Goal: Navigation & Orientation: Find specific page/section

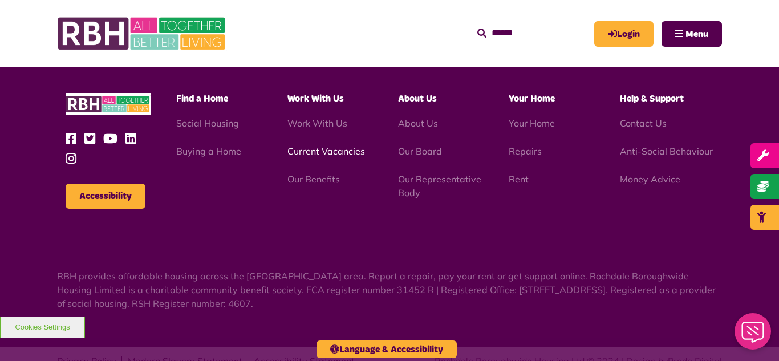
scroll to position [3313, 0]
click at [320, 146] on link "Current Vacancies" at bounding box center [327, 151] width 78 height 11
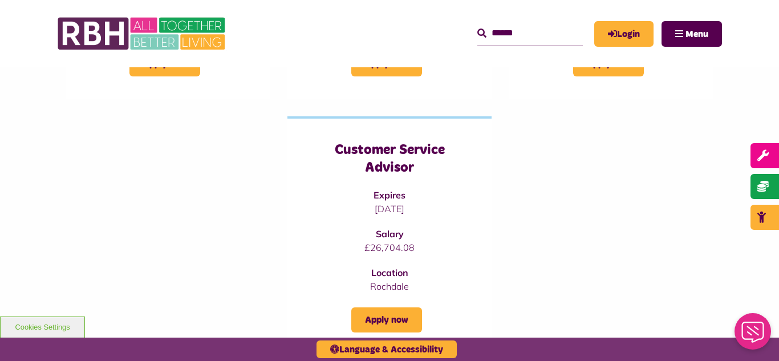
scroll to position [457, 0]
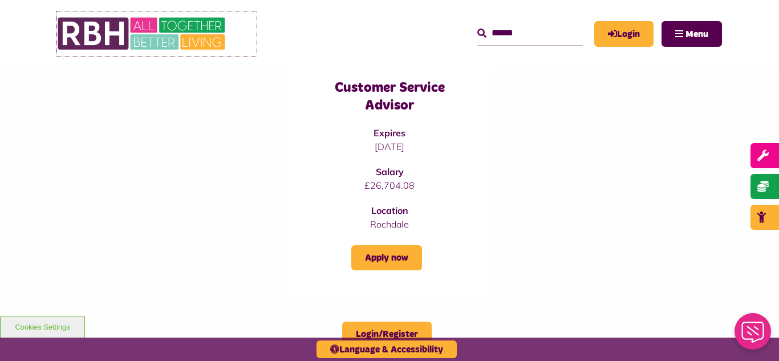
click at [141, 29] on img at bounding box center [142, 33] width 171 height 45
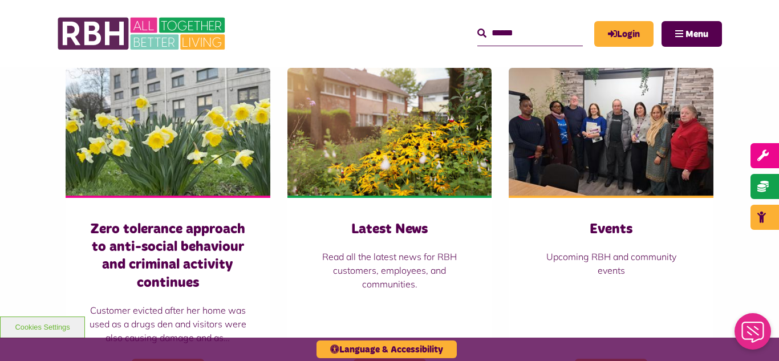
scroll to position [822, 0]
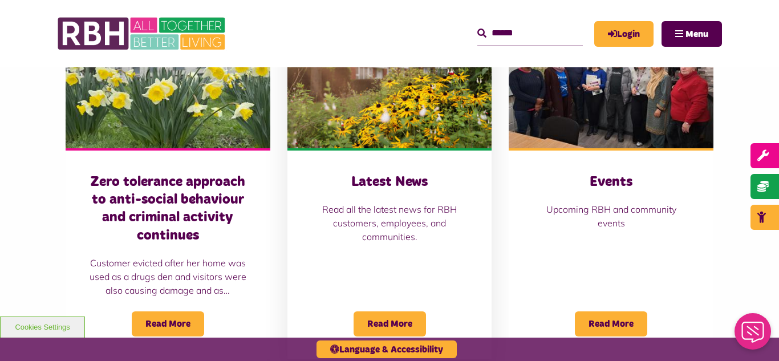
click at [366, 103] on img at bounding box center [390, 85] width 205 height 128
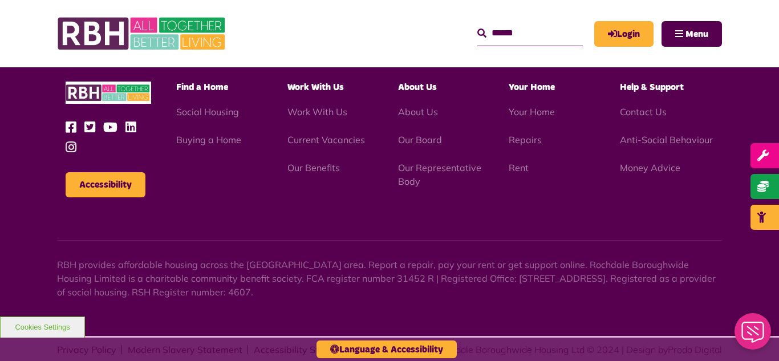
scroll to position [1242, 0]
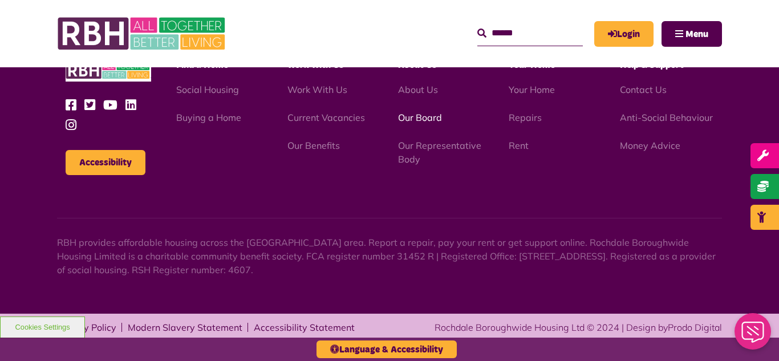
click at [414, 115] on link "Our Board" at bounding box center [420, 117] width 44 height 11
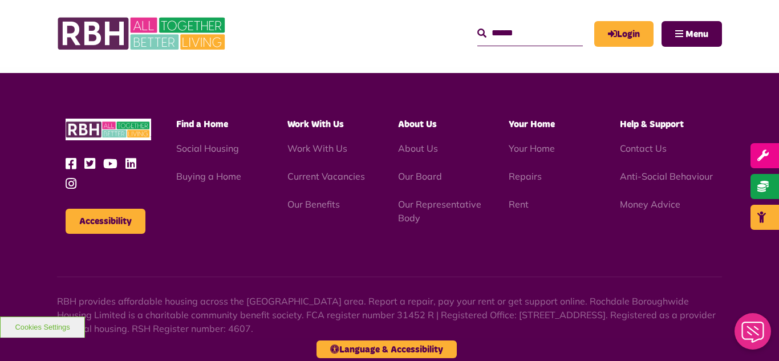
scroll to position [2997, 0]
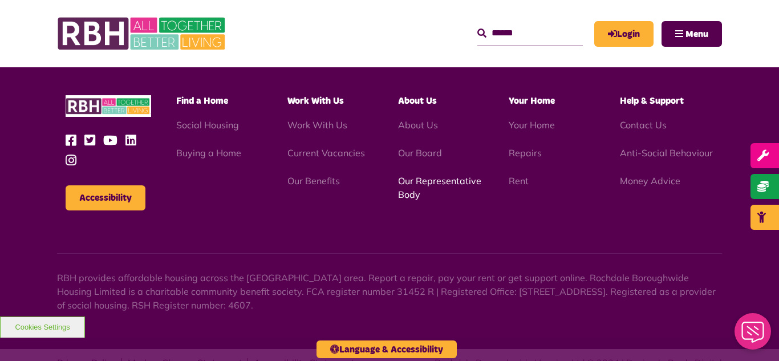
click at [431, 175] on link "Our Representative Body" at bounding box center [439, 187] width 83 height 25
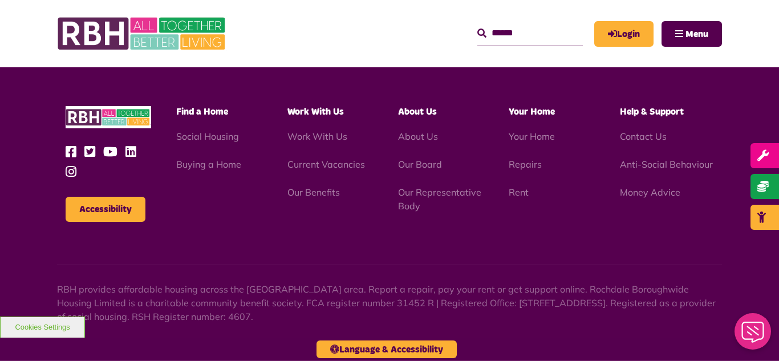
scroll to position [3313, 0]
